Goal: Transaction & Acquisition: Purchase product/service

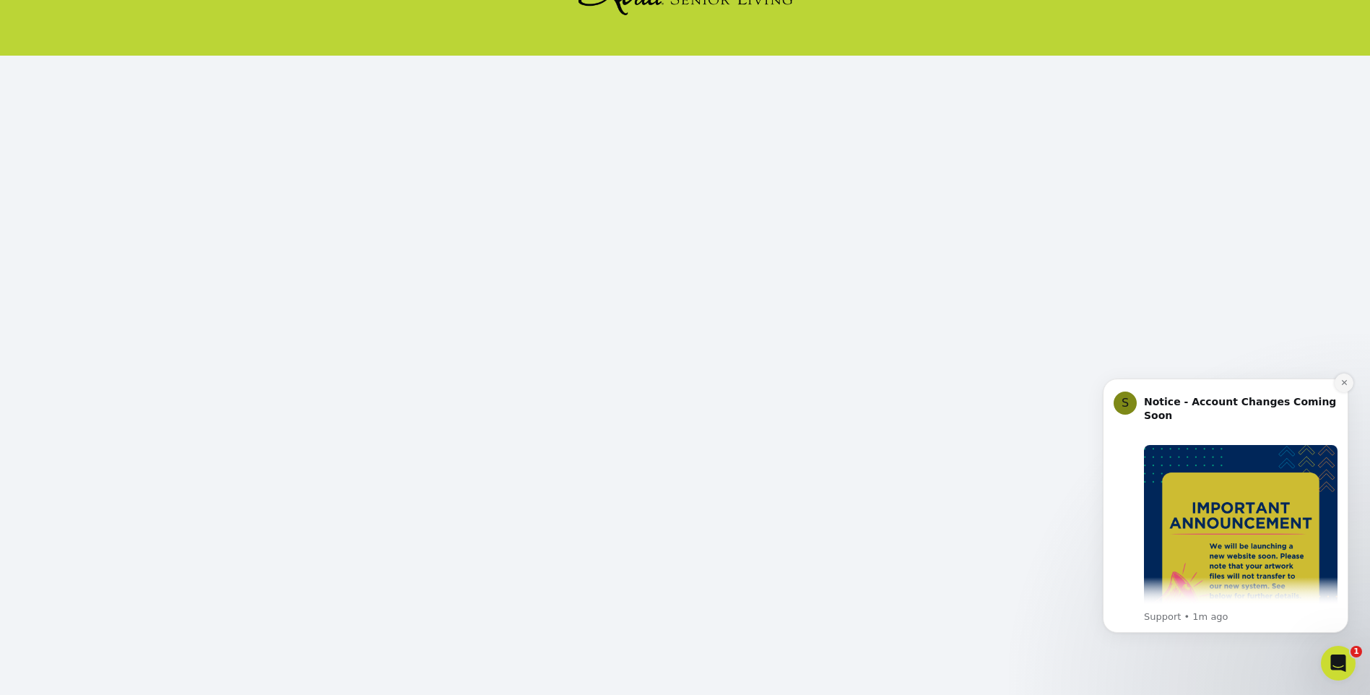
click at [1346, 382] on icon "Dismiss notification" at bounding box center [1345, 382] width 8 height 8
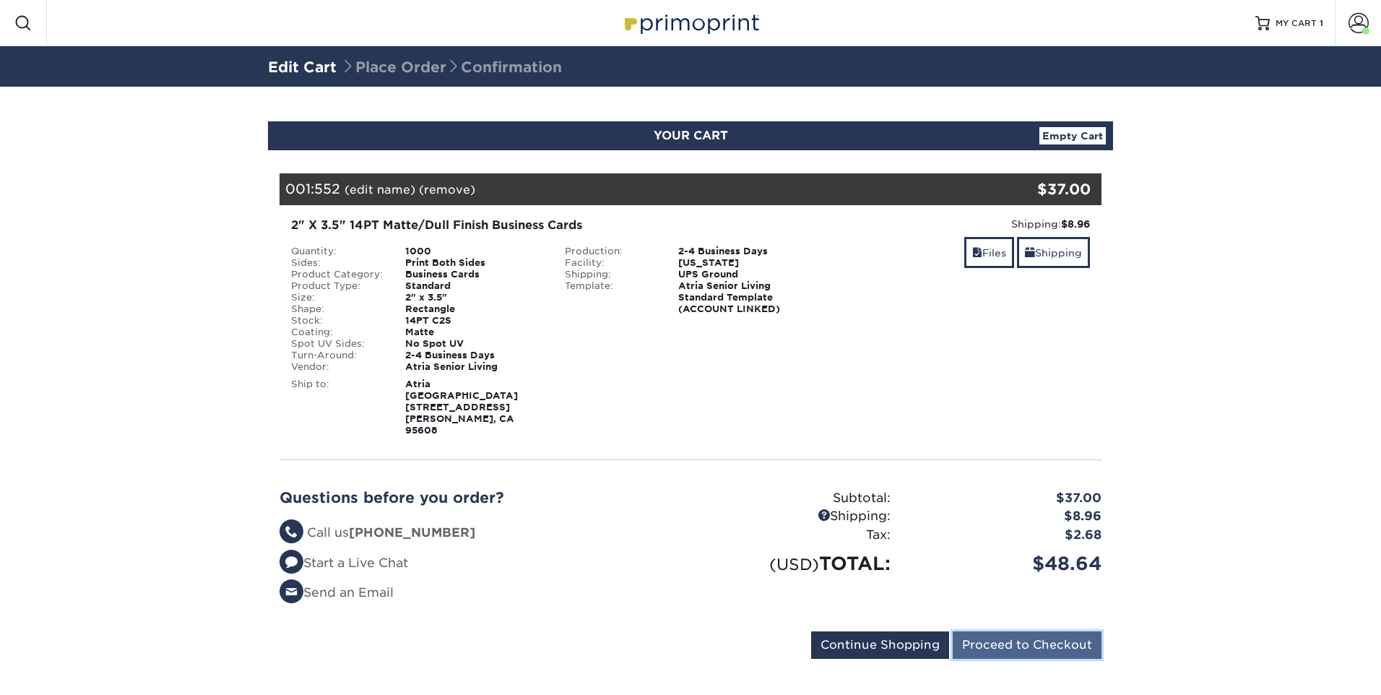
click at [1044, 631] on input "Proceed to Checkout" at bounding box center [1027, 644] width 149 height 27
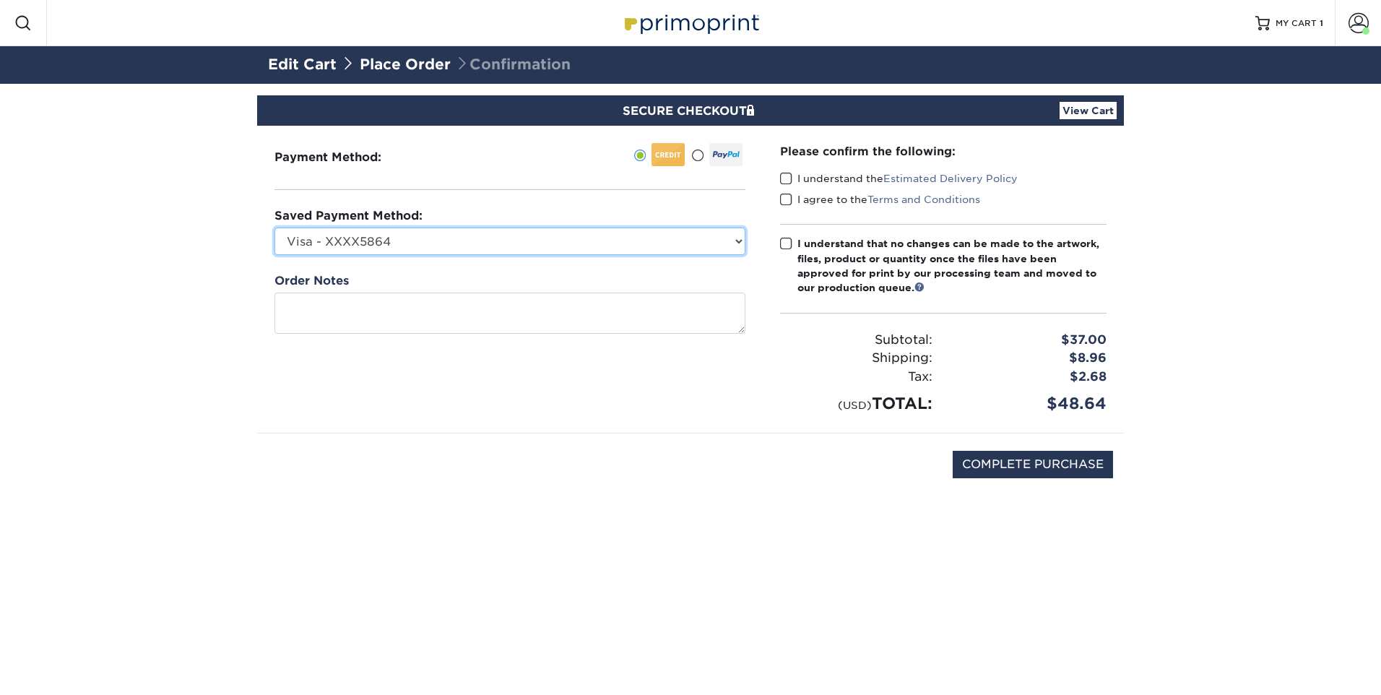
click at [470, 246] on select "Visa - XXXX5864 Visa - XXXX6228 Visa - XXXX0884 Visa - XXXX0798 Visa - XXXX8534…" at bounding box center [509, 241] width 471 height 27
click at [445, 243] on select "Visa - XXXX5864 Visa - XXXX6228 Visa - XXXX0884 Visa - XXXX0798 Visa - XXXX8534…" at bounding box center [509, 241] width 471 height 27
select select
click at [274, 228] on select "Visa - XXXX5864 Visa - XXXX6228 Visa - XXXX0884 Visa - XXXX0798 Visa - XXXX8534…" at bounding box center [509, 241] width 471 height 27
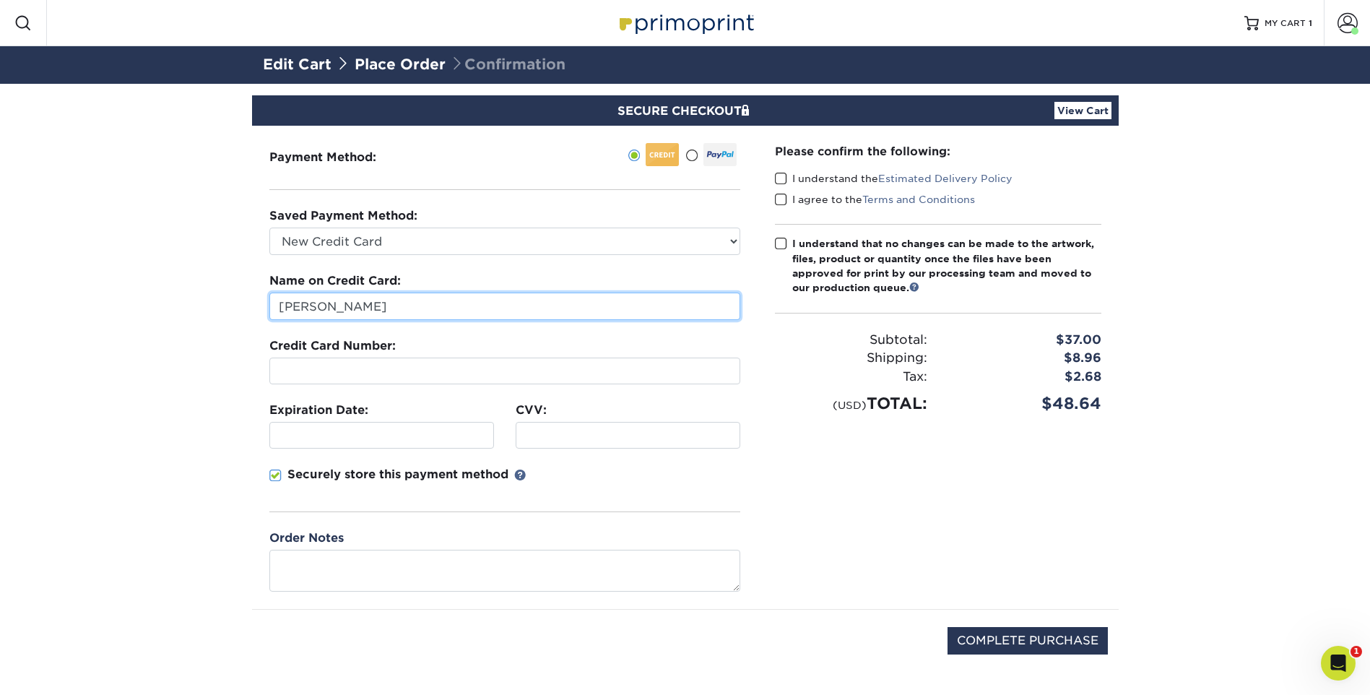
click at [412, 304] on input "Kay Tackett" at bounding box center [504, 306] width 471 height 27
type input "Dana Stansel"
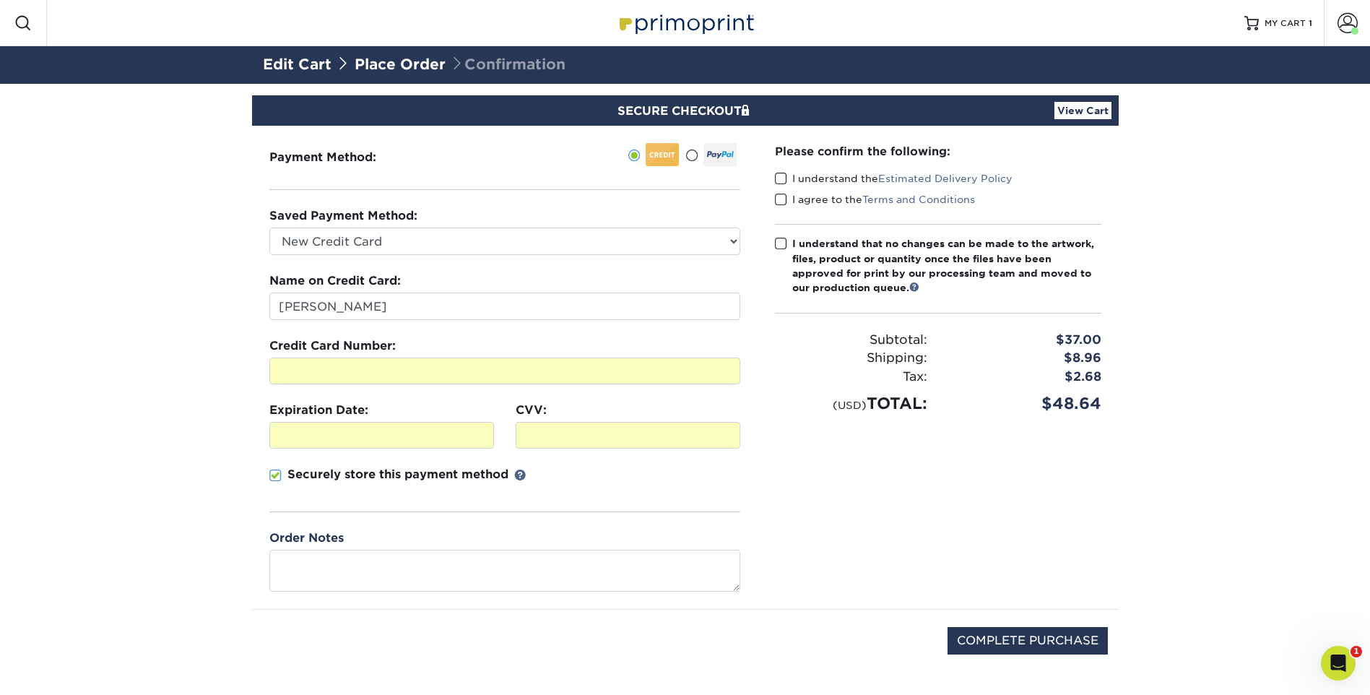
click at [272, 476] on span at bounding box center [275, 476] width 12 height 14
click at [0, 0] on input "Securely store this payment method" at bounding box center [0, 0] width 0 height 0
click at [272, 476] on span at bounding box center [275, 476] width 12 height 14
click at [0, 0] on input "Securely store this payment method" at bounding box center [0, 0] width 0 height 0
click at [775, 174] on span at bounding box center [781, 179] width 12 height 14
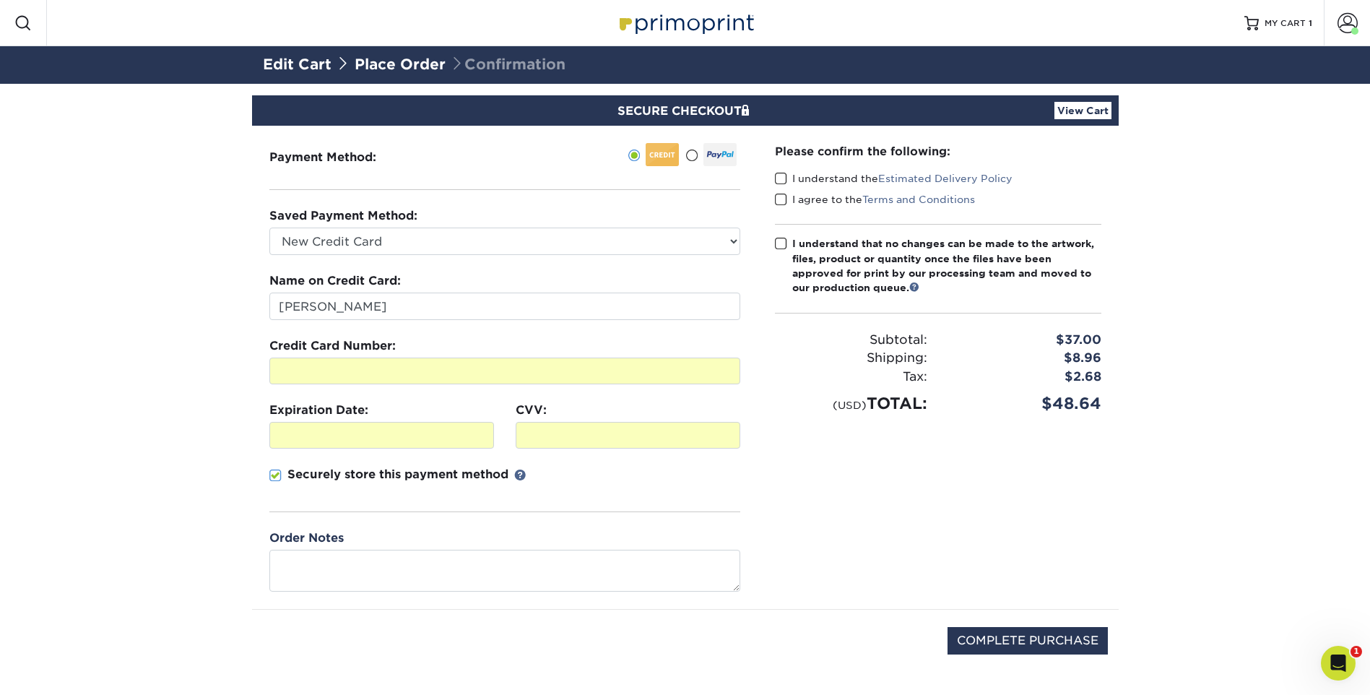
click at [0, 0] on input "I understand the Estimated Delivery Policy" at bounding box center [0, 0] width 0 height 0
click at [782, 199] on span at bounding box center [781, 200] width 12 height 14
click at [0, 0] on input "I agree to the Terms and Conditions" at bounding box center [0, 0] width 0 height 0
click at [781, 242] on span at bounding box center [781, 244] width 12 height 14
click at [0, 0] on input "I understand that no changes can be made to the artwork, files, product or quan…" at bounding box center [0, 0] width 0 height 0
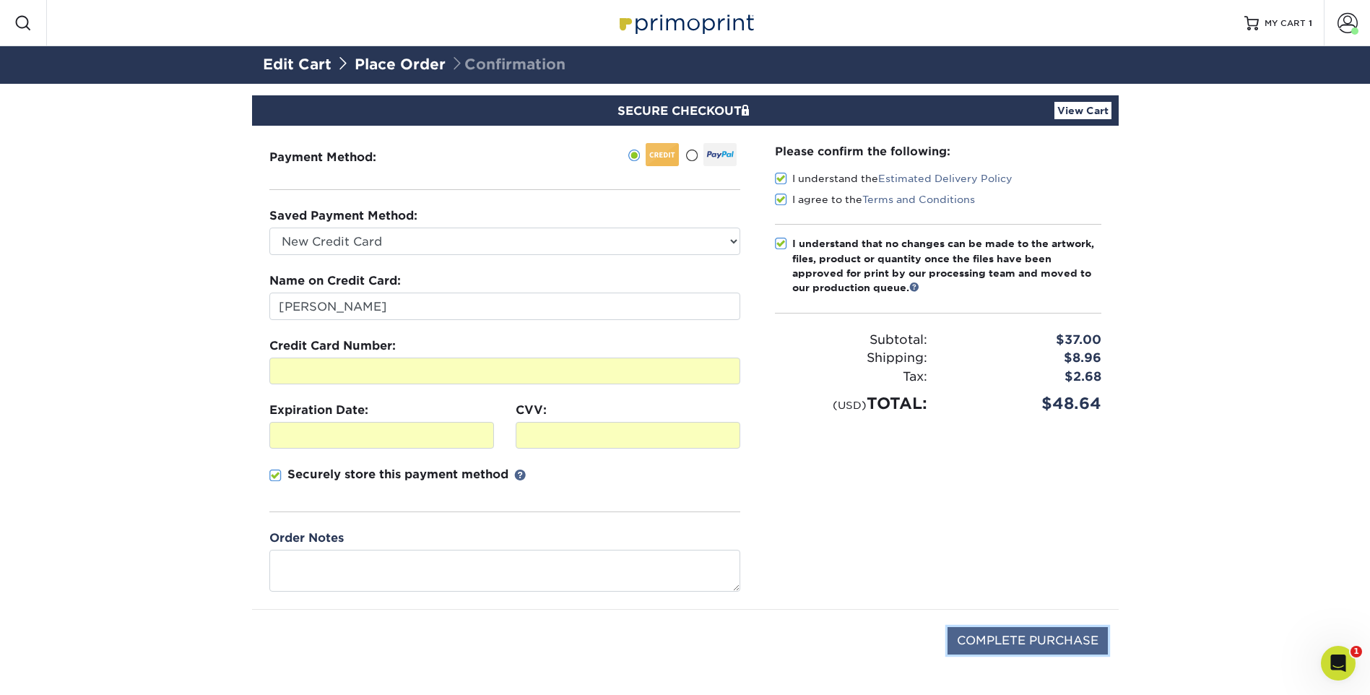
click at [1044, 638] on input "COMPLETE PURCHASE" at bounding box center [1028, 640] width 160 height 27
type input "PROCESSING, PLEASE WAIT..."
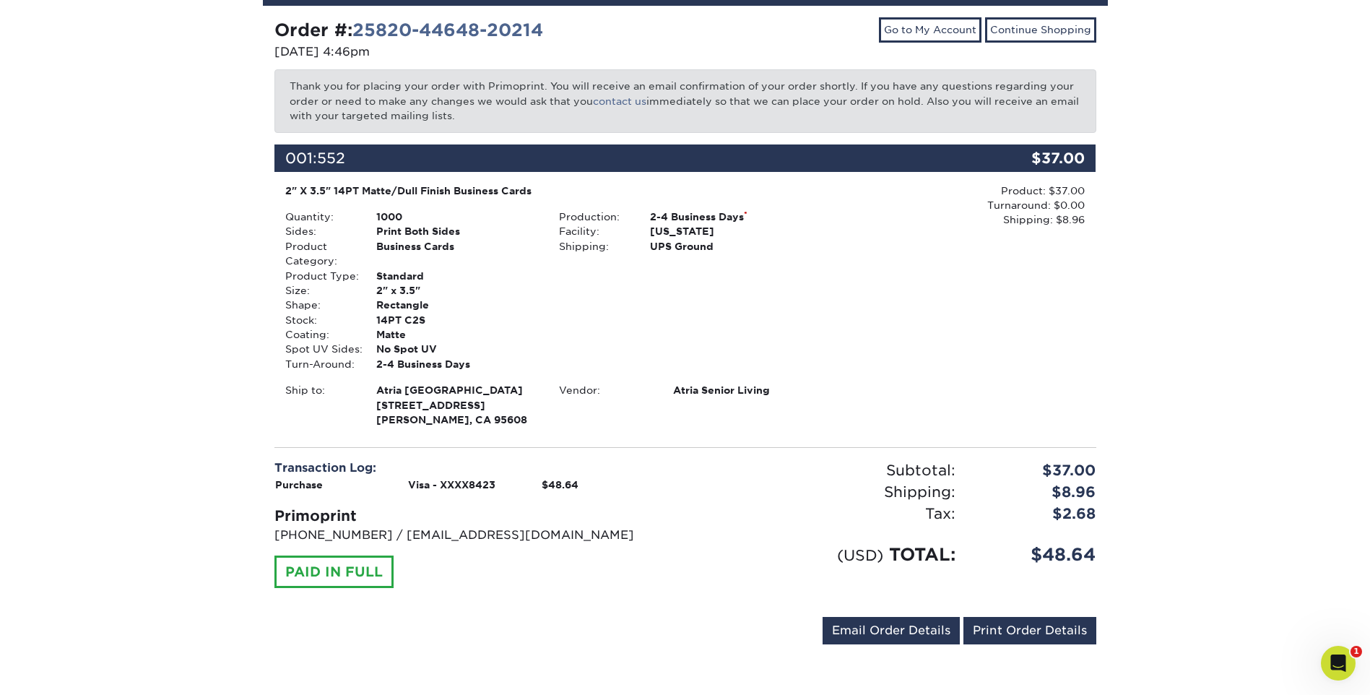
scroll to position [146, 0]
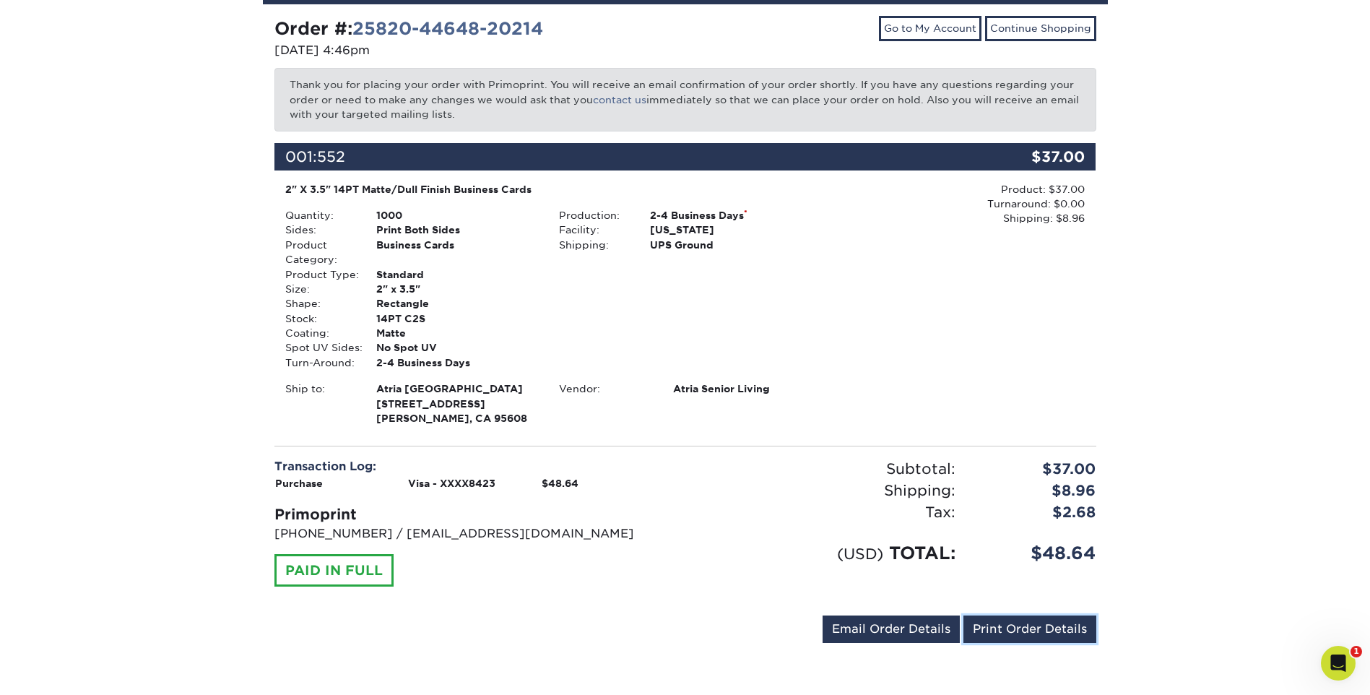
drag, startPoint x: 1055, startPoint y: 633, endPoint x: 139, endPoint y: 602, distance: 916.4
click at [1055, 633] on link "Print Order Details" at bounding box center [1030, 628] width 133 height 27
